Goal: Find specific page/section: Find specific page/section

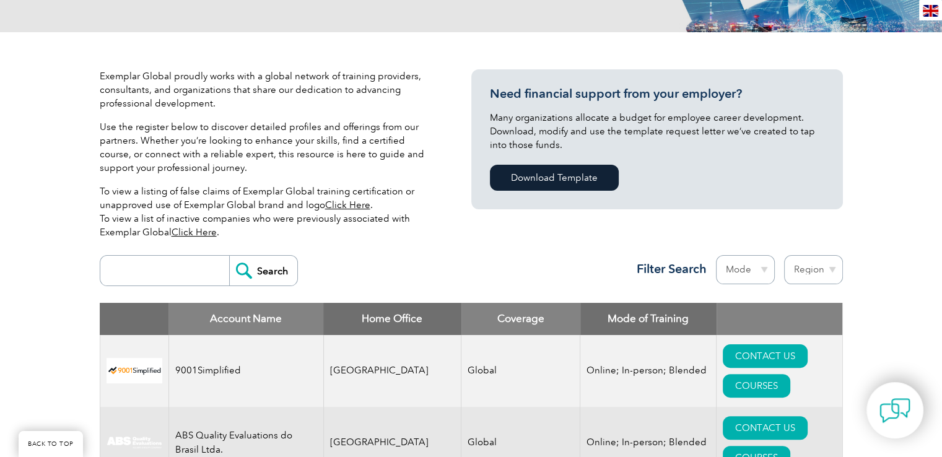
scroll to position [310, 0]
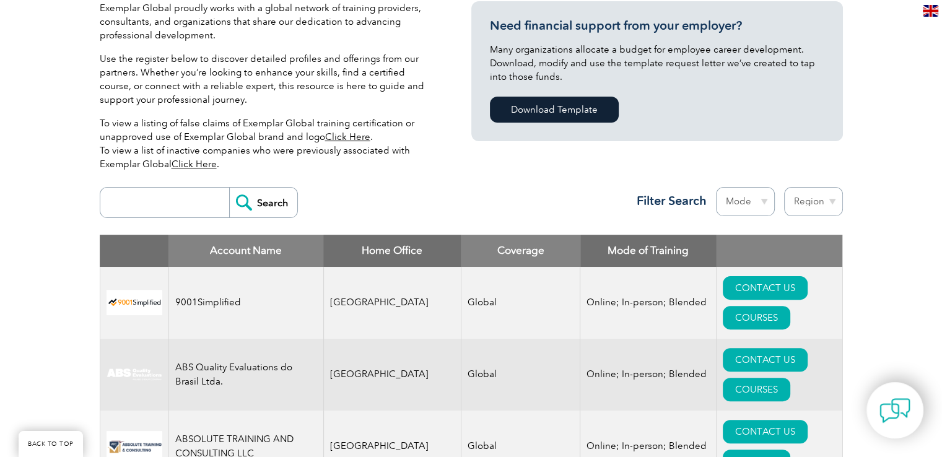
click at [165, 199] on input "search" at bounding box center [168, 203] width 123 height 30
type input "Bilal Consultancy"
click at [265, 203] on input "Search" at bounding box center [263, 203] width 68 height 30
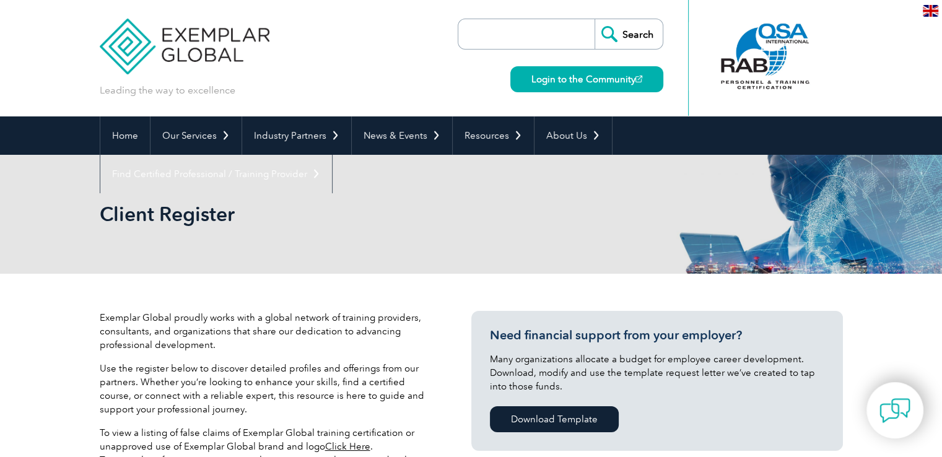
click at [845, 52] on header "Leading the way to excellence Search" at bounding box center [471, 58] width 942 height 116
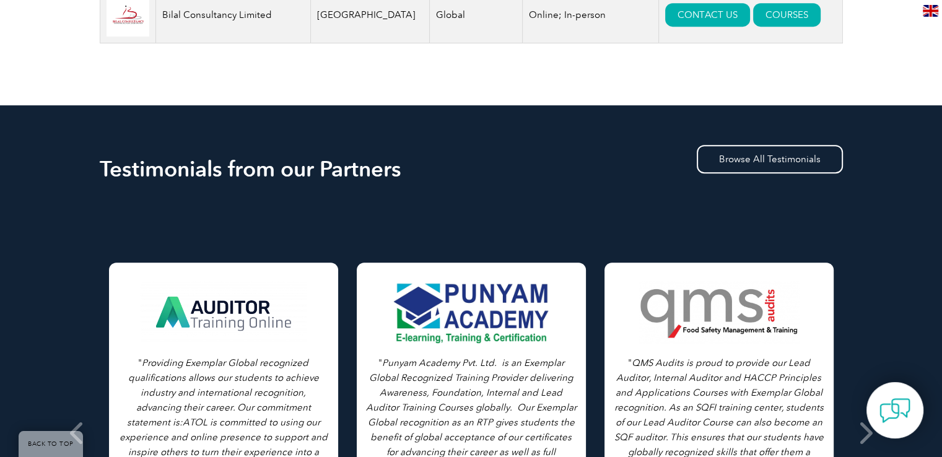
scroll to position [433, 0]
